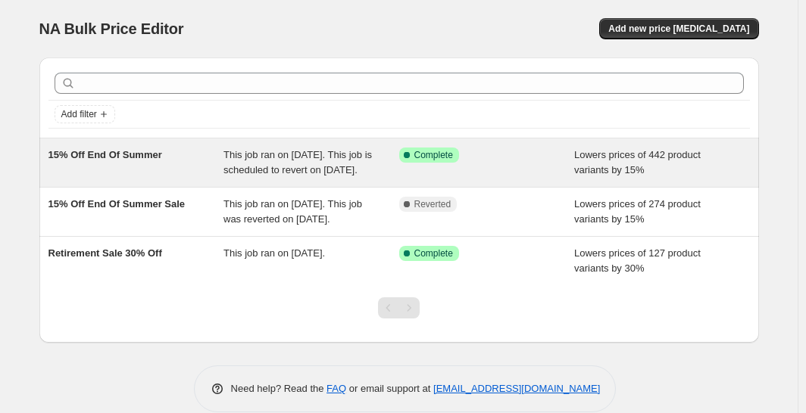
click at [139, 168] on div "15% Off End Of Summer" at bounding box center [136, 163] width 176 height 30
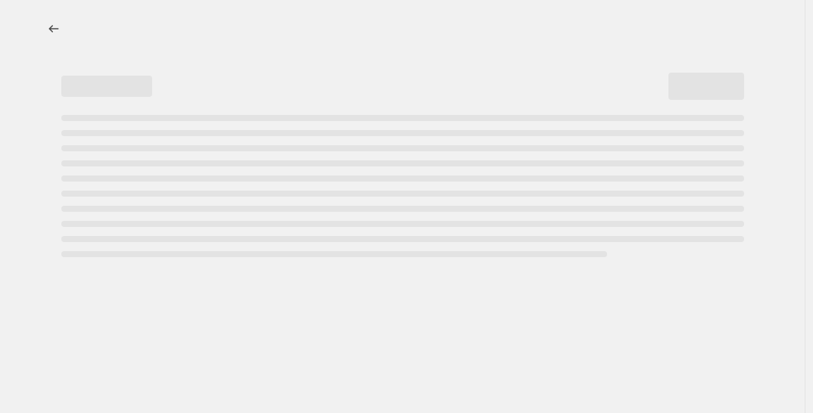
select select "percentage"
select select "collection"
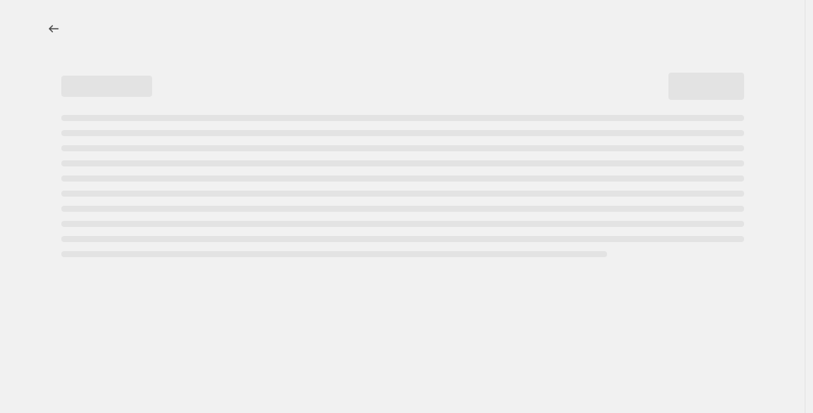
select select "collection"
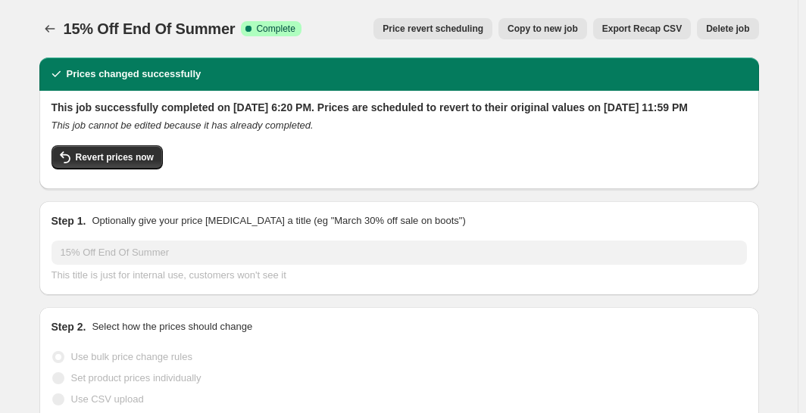
click at [464, 27] on span "Price revert scheduling" at bounding box center [432, 29] width 101 height 12
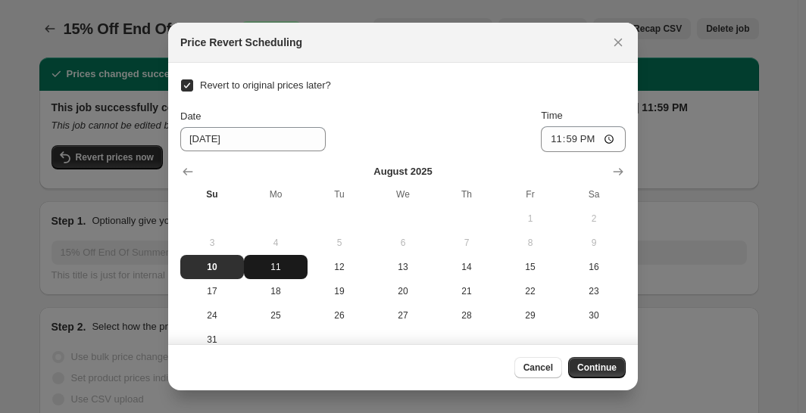
click at [273, 265] on span "11" at bounding box center [275, 267] width 51 height 12
type input "[DATE]"
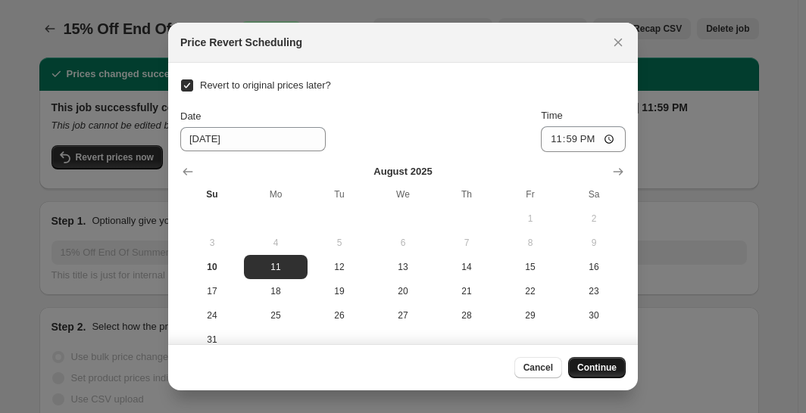
click at [591, 370] on span "Continue" at bounding box center [596, 368] width 39 height 12
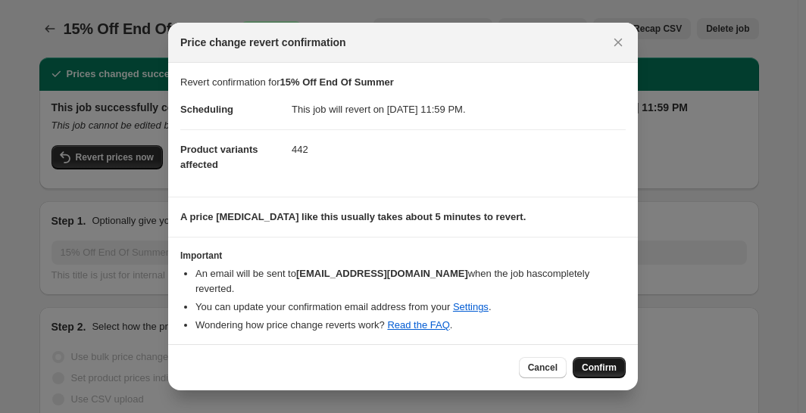
click at [607, 363] on span "Confirm" at bounding box center [599, 368] width 35 height 12
